Goal: Task Accomplishment & Management: Complete application form

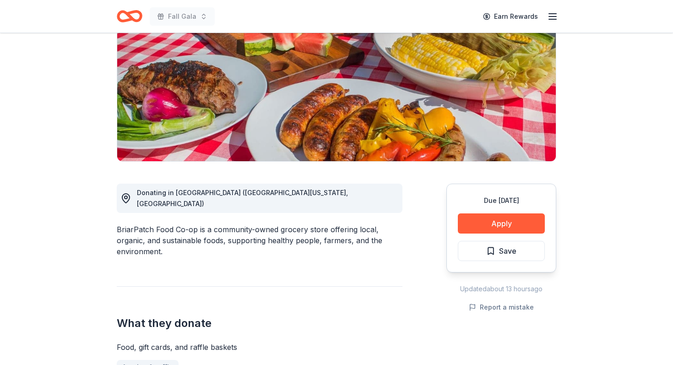
scroll to position [109, 0]
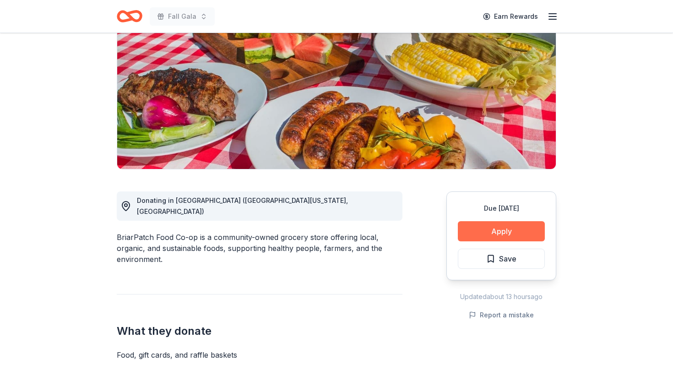
click at [495, 230] on button "Apply" at bounding box center [501, 231] width 87 height 20
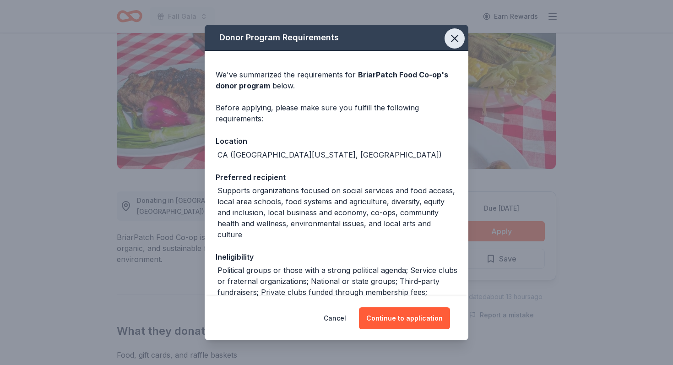
click at [454, 42] on icon "button" at bounding box center [454, 38] width 13 height 13
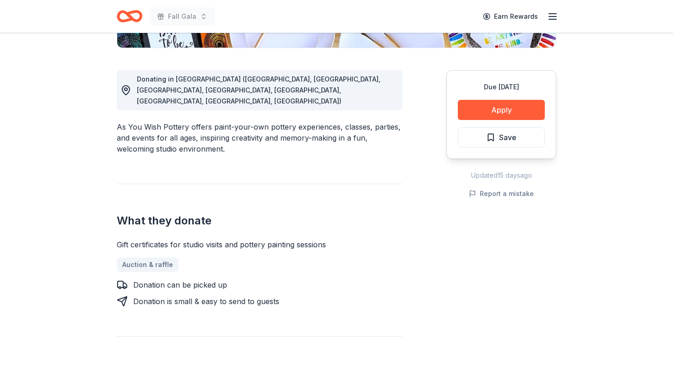
scroll to position [260, 0]
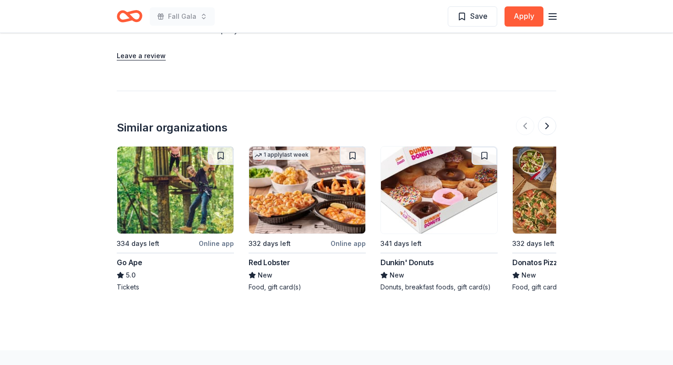
scroll to position [913, 0]
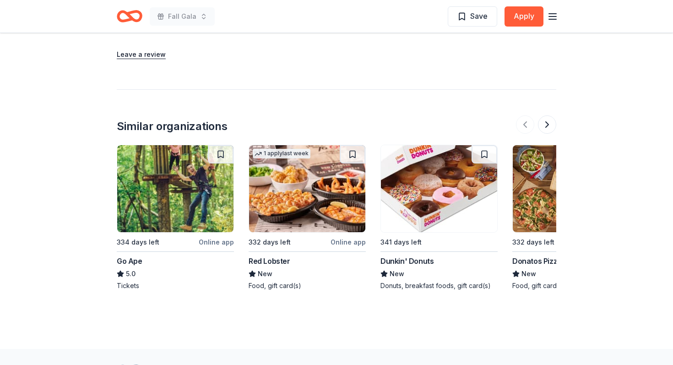
click at [447, 197] on img at bounding box center [439, 188] width 116 height 87
click at [301, 195] on img at bounding box center [307, 188] width 116 height 87
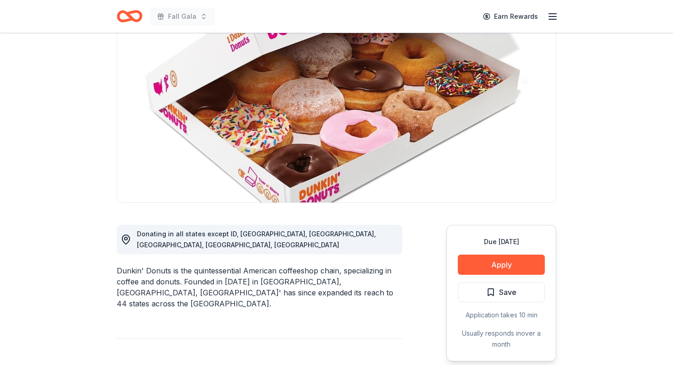
scroll to position [87, 0]
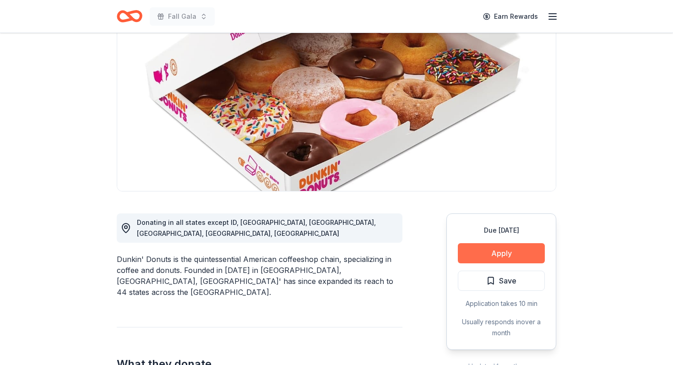
click at [494, 256] on button "Apply" at bounding box center [501, 253] width 87 height 20
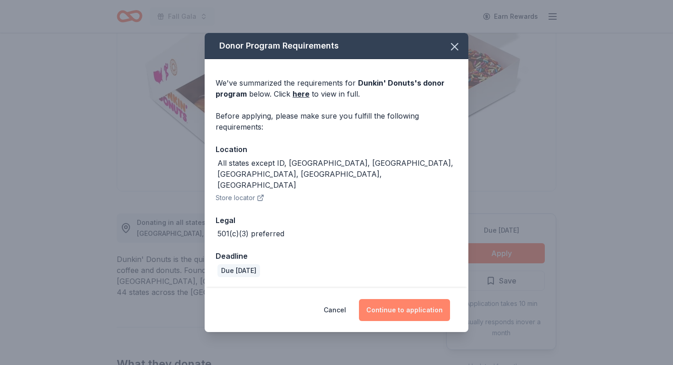
click at [404, 300] on button "Continue to application" at bounding box center [404, 310] width 91 height 22
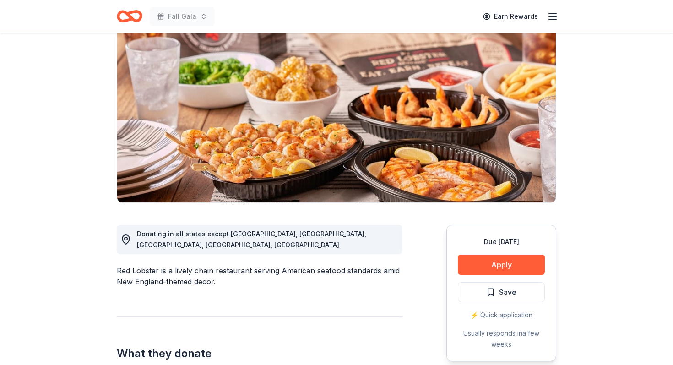
scroll to position [78, 0]
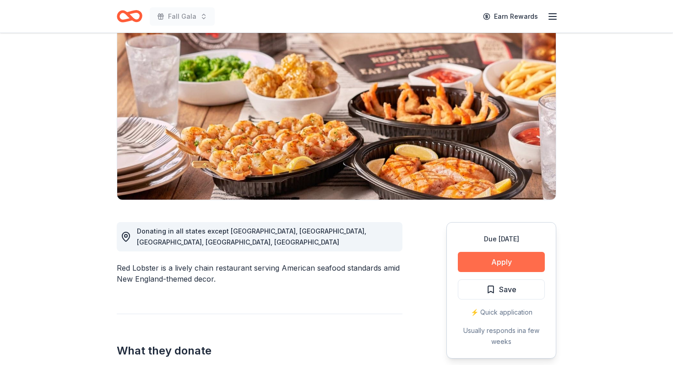
click at [507, 262] on button "Apply" at bounding box center [501, 262] width 87 height 20
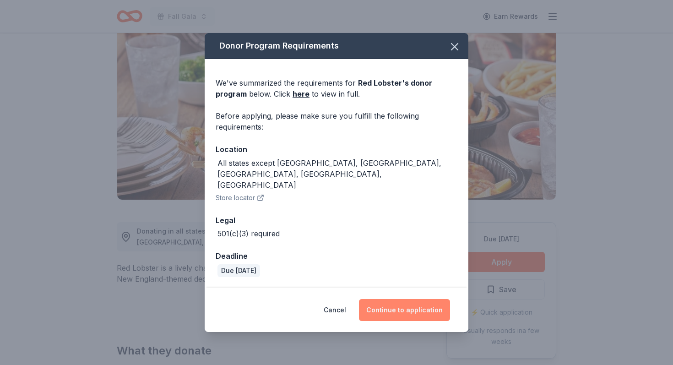
click at [404, 302] on button "Continue to application" at bounding box center [404, 310] width 91 height 22
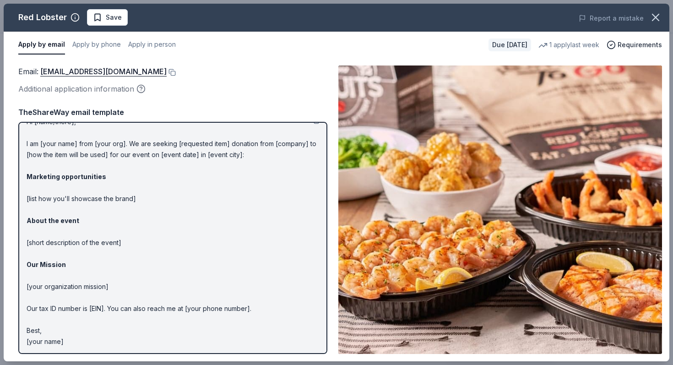
scroll to position [15, 0]
